Goal: Entertainment & Leisure: Consume media (video, audio)

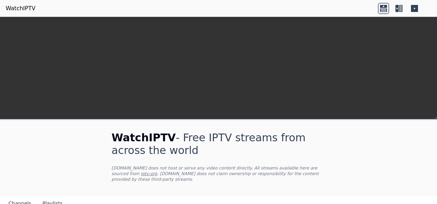
click at [162, 103] on video at bounding box center [218, 94] width 437 height 154
click at [170, 92] on video at bounding box center [218, 94] width 437 height 154
click at [224, 196] on nav "Channels Playlists" at bounding box center [218, 203] width 437 height 14
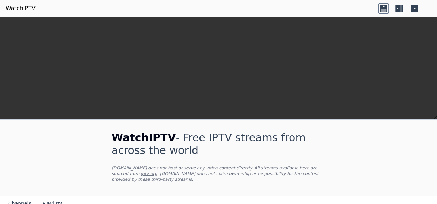
click at [143, 196] on nav "Channels Playlists" at bounding box center [218, 203] width 437 height 14
click at [52, 197] on button "Playlists" at bounding box center [53, 203] width 20 height 13
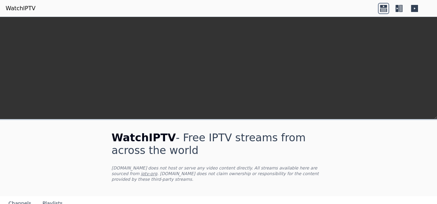
click at [27, 197] on button "Channels" at bounding box center [19, 203] width 23 height 13
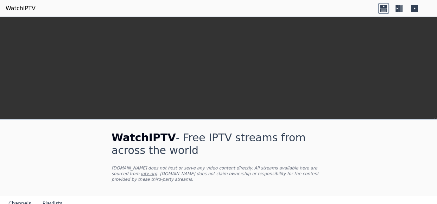
scroll to position [354, 0]
